Goal: Task Accomplishment & Management: Use online tool/utility

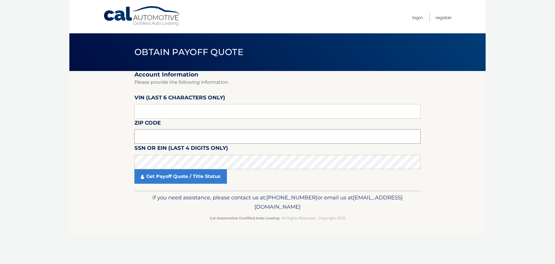
click at [150, 133] on input "text" at bounding box center [278, 136] width 286 height 14
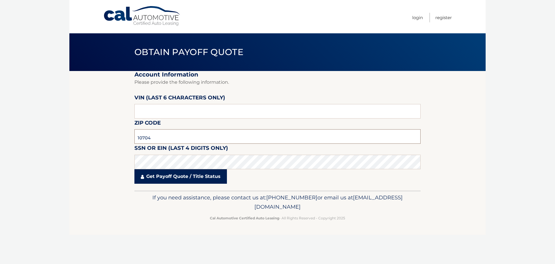
type input "10704"
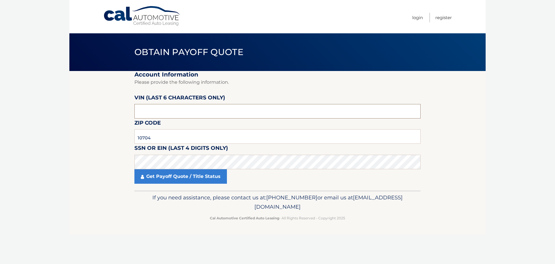
click at [137, 105] on input "text" at bounding box center [278, 111] width 286 height 14
click at [140, 110] on input "text" at bounding box center [278, 111] width 286 height 14
click at [136, 104] on input "text" at bounding box center [278, 111] width 286 height 14
paste input "722086"
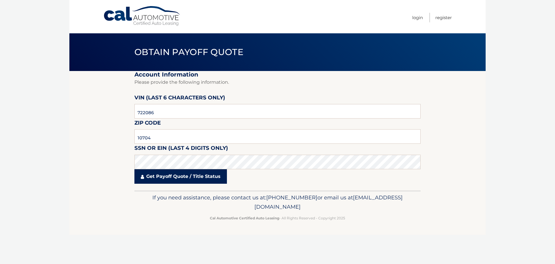
click at [201, 177] on link "Get Payoff Quote / Title Status" at bounding box center [181, 176] width 93 height 14
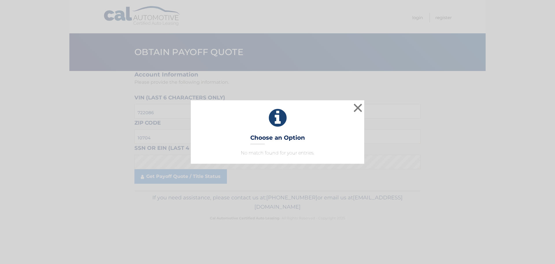
drag, startPoint x: 365, startPoint y: 102, endPoint x: 361, endPoint y: 105, distance: 5.2
click at [364, 103] on div "× Choose an Option No match found for your entries. This is what you see on sec…" at bounding box center [277, 131] width 551 height 63
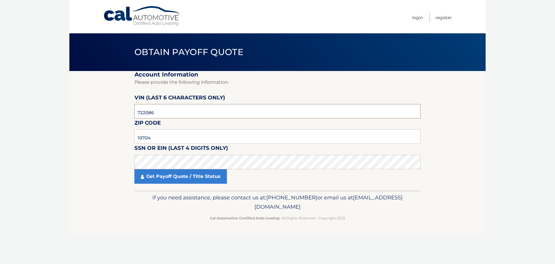
click at [360, 106] on input "722086" at bounding box center [278, 111] width 286 height 14
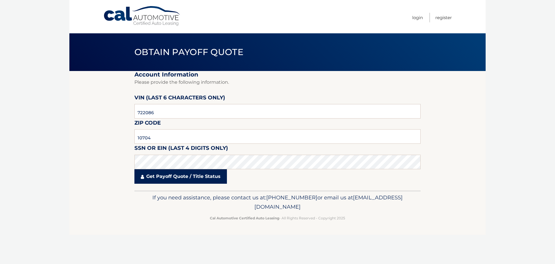
click at [160, 177] on link "Get Payoff Quote / Title Status" at bounding box center [181, 176] width 93 height 14
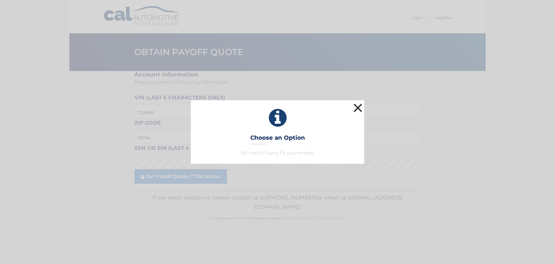
click at [362, 107] on button "×" at bounding box center [358, 108] width 12 height 12
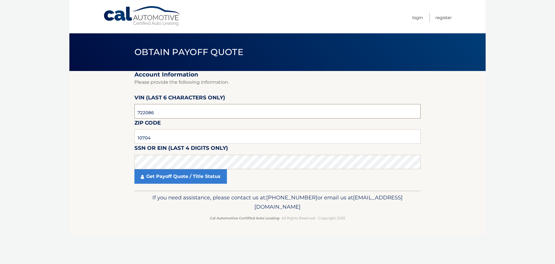
click at [164, 111] on input "722086" at bounding box center [278, 111] width 286 height 14
paste input "201002"
type input "201002"
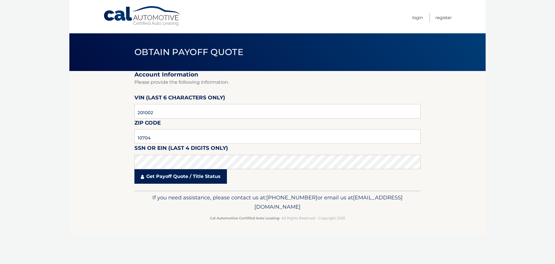
click at [211, 179] on link "Get Payoff Quote / Title Status" at bounding box center [181, 176] width 93 height 14
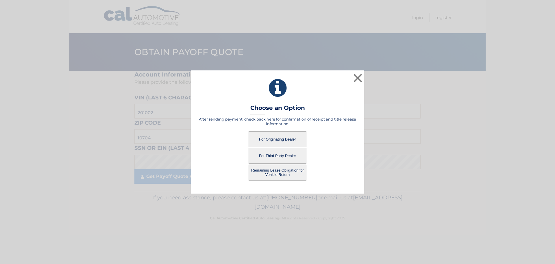
click at [280, 176] on button "Remaining Lease Obligation for Vehicle Return" at bounding box center [278, 172] width 58 height 16
click at [279, 171] on button "Remaining Lease Obligation for Vehicle Return" at bounding box center [278, 172] width 58 height 16
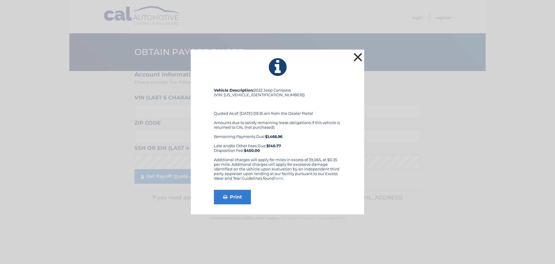
click at [356, 54] on button "×" at bounding box center [358, 57] width 12 height 12
